Goal: Task Accomplishment & Management: Complete application form

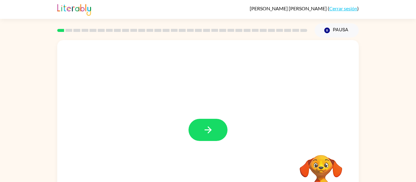
click at [321, 171] on video "Tu navegador debe admitir la reproducción de archivos .mp4 para usar Literably.…" at bounding box center [320, 176] width 61 height 61
click at [323, 167] on video "Tu navegador debe admitir la reproducción de archivos .mp4 para usar Literably.…" at bounding box center [320, 176] width 61 height 61
click at [198, 129] on button "button" at bounding box center [207, 130] width 39 height 22
click at [343, 8] on link "Cerrar sesión" at bounding box center [343, 8] width 28 height 6
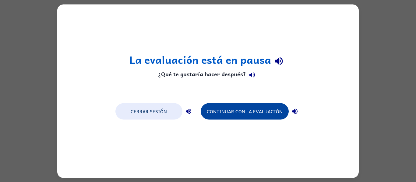
click at [255, 115] on button "Continuar con la evaluación" at bounding box center [245, 111] width 88 height 16
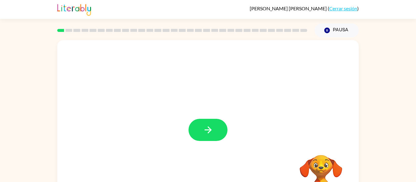
click at [0, 58] on div "Tu navegador debe admitir la reproducción de archivos .mp4 para usar Literably.…" at bounding box center [208, 125] width 416 height 177
click at [208, 128] on icon "button" at bounding box center [208, 130] width 11 height 11
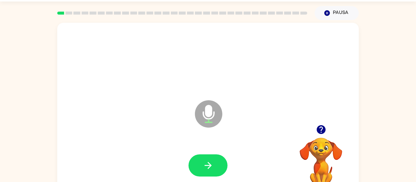
scroll to position [29, 0]
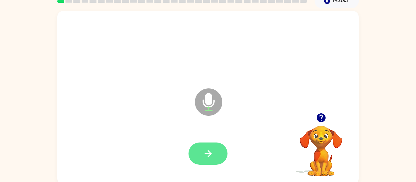
click at [208, 159] on icon "button" at bounding box center [208, 154] width 11 height 11
click at [205, 155] on icon "button" at bounding box center [208, 154] width 11 height 11
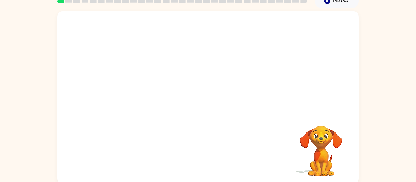
click at [191, 142] on div at bounding box center [207, 154] width 289 height 50
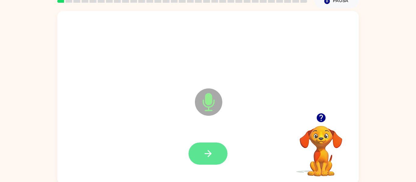
click at [206, 157] on icon "button" at bounding box center [208, 154] width 11 height 11
click at [202, 153] on button "button" at bounding box center [207, 154] width 39 height 22
click at [211, 157] on icon "button" at bounding box center [208, 154] width 11 height 11
click at [211, 158] on icon "button" at bounding box center [208, 154] width 11 height 11
click at [211, 150] on icon "button" at bounding box center [208, 154] width 11 height 11
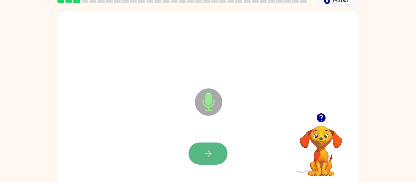
click at [212, 149] on icon "button" at bounding box center [208, 154] width 11 height 11
click at [208, 157] on icon "button" at bounding box center [207, 153] width 7 height 7
click at [193, 163] on button "button" at bounding box center [207, 154] width 39 height 22
click at [212, 165] on button "button" at bounding box center [207, 154] width 39 height 22
click at [211, 151] on icon "button" at bounding box center [208, 154] width 11 height 11
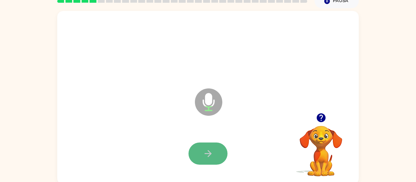
click at [205, 160] on button "button" at bounding box center [207, 154] width 39 height 22
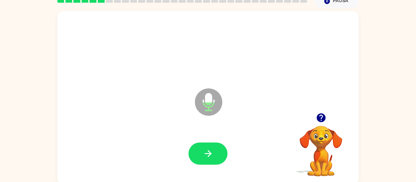
click at [207, 166] on div at bounding box center [207, 154] width 289 height 50
click at [204, 155] on icon "button" at bounding box center [208, 154] width 11 height 11
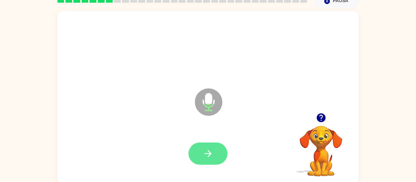
click at [216, 150] on button "button" at bounding box center [207, 154] width 39 height 22
click at [205, 159] on icon "button" at bounding box center [208, 154] width 11 height 11
click at [212, 159] on button "button" at bounding box center [207, 154] width 39 height 22
click at [217, 157] on button "button" at bounding box center [207, 154] width 39 height 22
click at [215, 163] on button "button" at bounding box center [207, 154] width 39 height 22
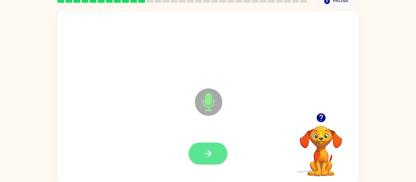
click at [216, 156] on button "button" at bounding box center [207, 154] width 39 height 22
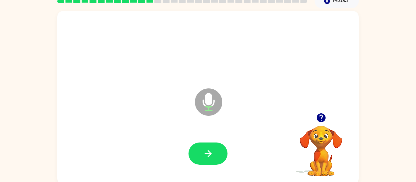
click at [218, 136] on div at bounding box center [207, 154] width 289 height 50
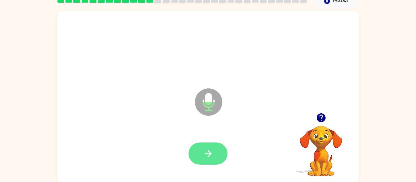
click at [213, 152] on icon "button" at bounding box center [208, 154] width 11 height 11
click at [209, 154] on icon "button" at bounding box center [207, 153] width 7 height 7
click at [208, 163] on button "button" at bounding box center [207, 154] width 39 height 22
click at [205, 152] on icon "button" at bounding box center [208, 154] width 11 height 11
click at [205, 158] on icon "button" at bounding box center [208, 154] width 11 height 11
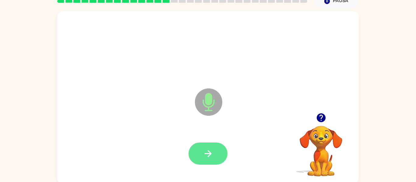
click at [215, 149] on button "button" at bounding box center [207, 154] width 39 height 22
click at [189, 153] on button "button" at bounding box center [207, 154] width 39 height 22
click at [208, 153] on icon "button" at bounding box center [208, 154] width 11 height 11
click at [214, 159] on button "button" at bounding box center [207, 154] width 39 height 22
click at [212, 152] on icon "button" at bounding box center [208, 154] width 11 height 11
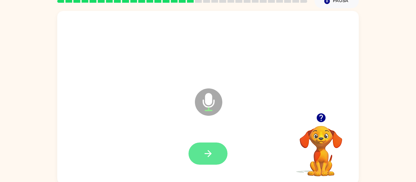
click at [213, 149] on icon "button" at bounding box center [208, 154] width 11 height 11
click at [214, 150] on button "button" at bounding box center [207, 154] width 39 height 22
click at [199, 151] on button "button" at bounding box center [207, 154] width 39 height 22
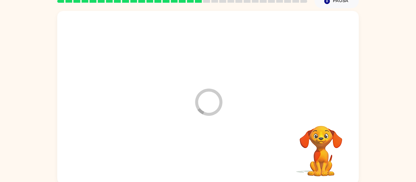
click at [209, 151] on div at bounding box center [207, 154] width 289 height 50
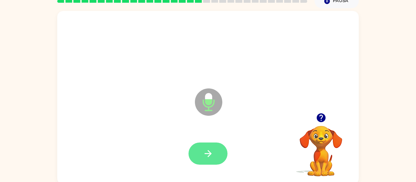
click at [202, 159] on button "button" at bounding box center [207, 154] width 39 height 22
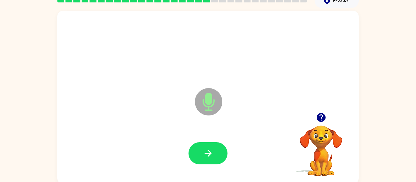
scroll to position [32, 0]
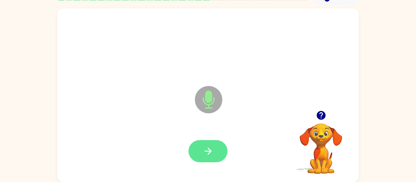
click at [207, 157] on button "button" at bounding box center [207, 151] width 39 height 22
click at [207, 151] on icon "button" at bounding box center [208, 151] width 11 height 11
click at [215, 146] on button "button" at bounding box center [207, 151] width 39 height 22
click at [194, 148] on button "button" at bounding box center [207, 151] width 39 height 22
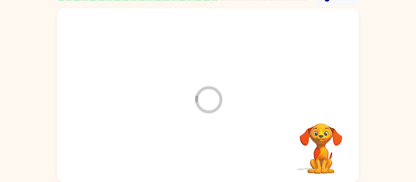
click at [201, 147] on div at bounding box center [207, 152] width 289 height 50
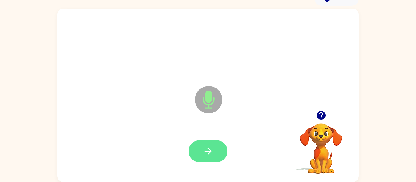
click at [217, 145] on button "button" at bounding box center [207, 151] width 39 height 22
click at [198, 162] on button "button" at bounding box center [207, 151] width 39 height 22
click at [200, 156] on button "button" at bounding box center [207, 151] width 39 height 22
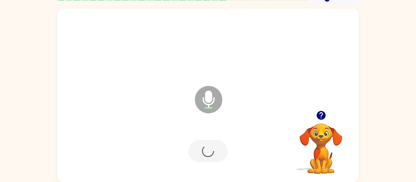
click at [197, 147] on div at bounding box center [207, 151] width 39 height 22
click at [202, 149] on div at bounding box center [207, 151] width 39 height 22
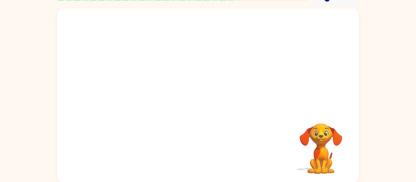
click at [219, 157] on div at bounding box center [207, 152] width 289 height 50
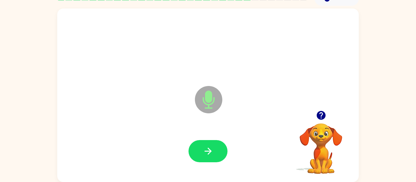
click at [223, 173] on div at bounding box center [207, 152] width 289 height 50
click at [205, 149] on icon "button" at bounding box center [208, 151] width 11 height 11
click at [236, 147] on div at bounding box center [207, 152] width 289 height 50
click at [197, 155] on button "button" at bounding box center [207, 151] width 39 height 22
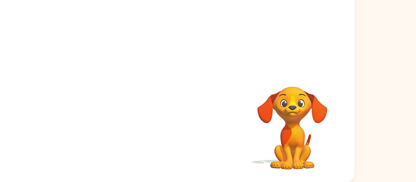
click at [367, 128] on div "Tu navegador debe admitir la reproducción de archivos .mp4 para usar Literably.…" at bounding box center [208, 94] width 416 height 177
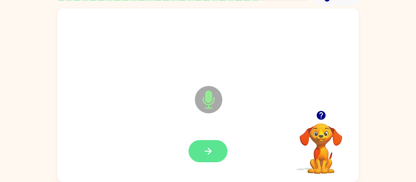
click at [205, 147] on icon "button" at bounding box center [208, 151] width 11 height 11
click at [207, 148] on icon "button" at bounding box center [208, 151] width 11 height 11
click at [208, 151] on icon "button" at bounding box center [207, 151] width 7 height 7
click at [208, 153] on icon "button" at bounding box center [208, 151] width 11 height 11
click at [205, 153] on icon "button" at bounding box center [208, 151] width 11 height 11
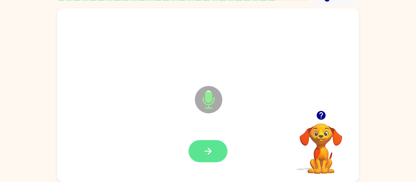
click at [209, 152] on icon "button" at bounding box center [207, 151] width 7 height 7
click at [213, 152] on icon "button" at bounding box center [208, 151] width 11 height 11
click at [196, 158] on button "button" at bounding box center [207, 151] width 39 height 22
click at [211, 158] on button "button" at bounding box center [207, 151] width 39 height 22
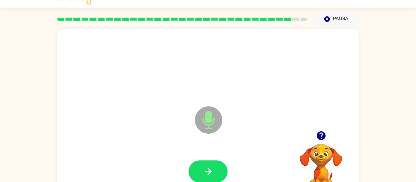
scroll to position [12, 0]
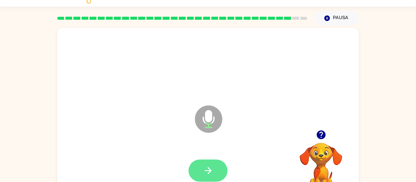
click at [208, 180] on button "button" at bounding box center [207, 171] width 39 height 22
click at [216, 173] on button "button" at bounding box center [207, 171] width 39 height 22
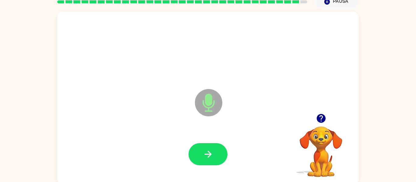
scroll to position [31, 0]
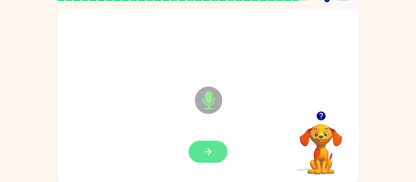
click at [208, 159] on button "button" at bounding box center [207, 152] width 39 height 22
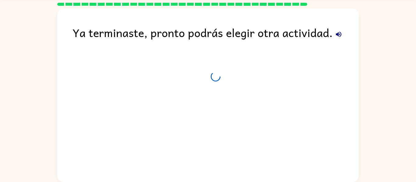
scroll to position [21, 0]
